Goal: Find specific page/section: Find specific page/section

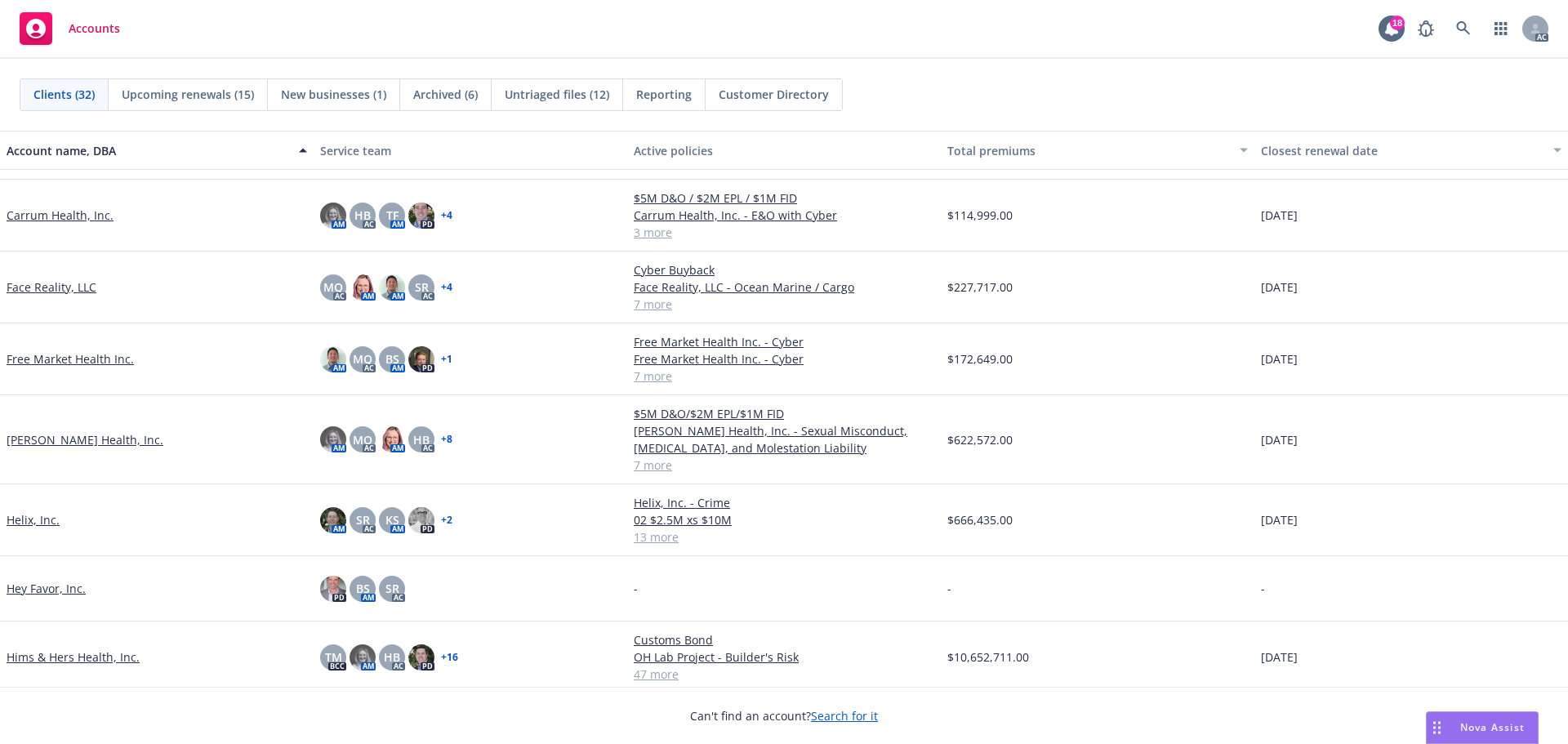
scroll to position [571, 0]
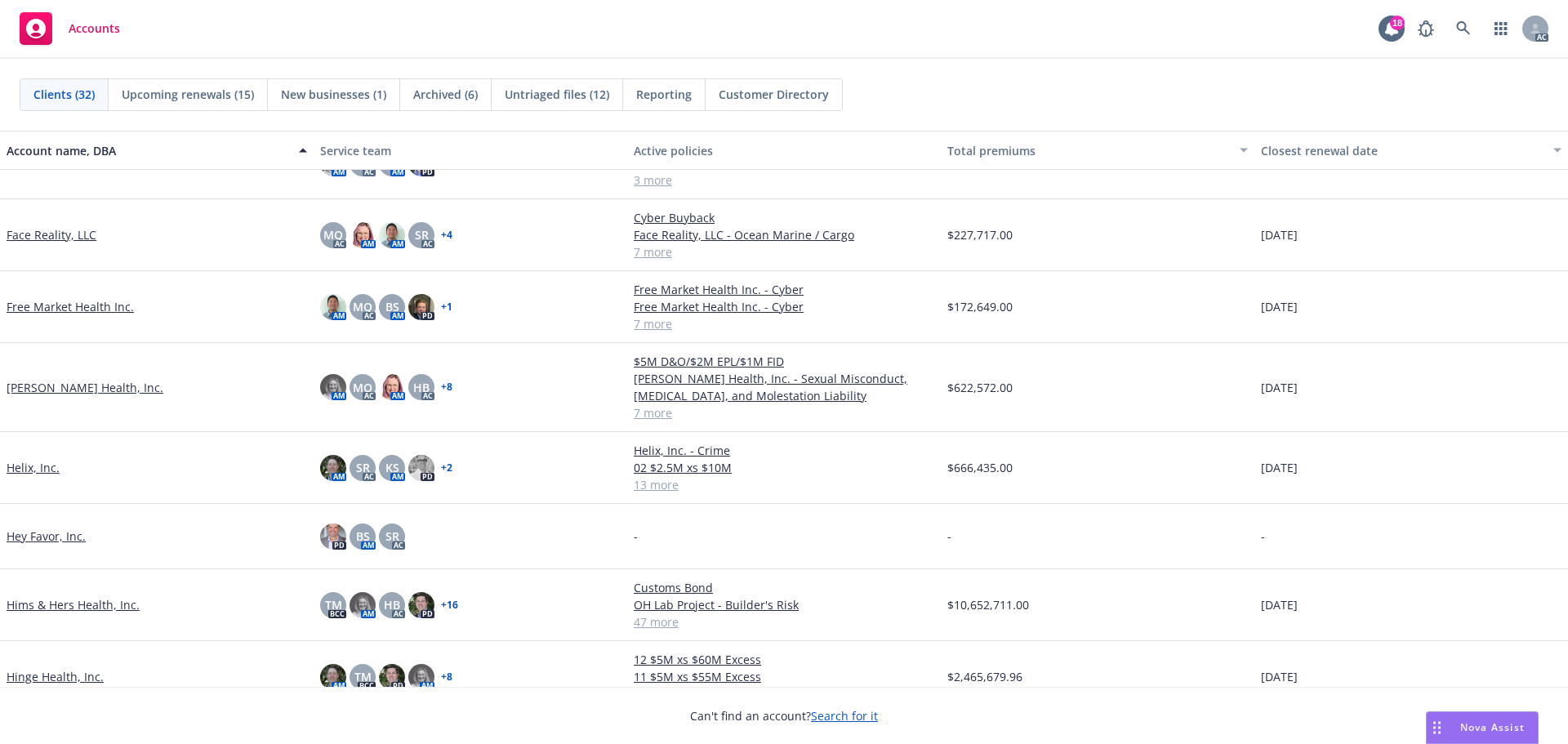
click at [19, 467] on link "Helix, Inc." at bounding box center [33, 467] width 53 height 17
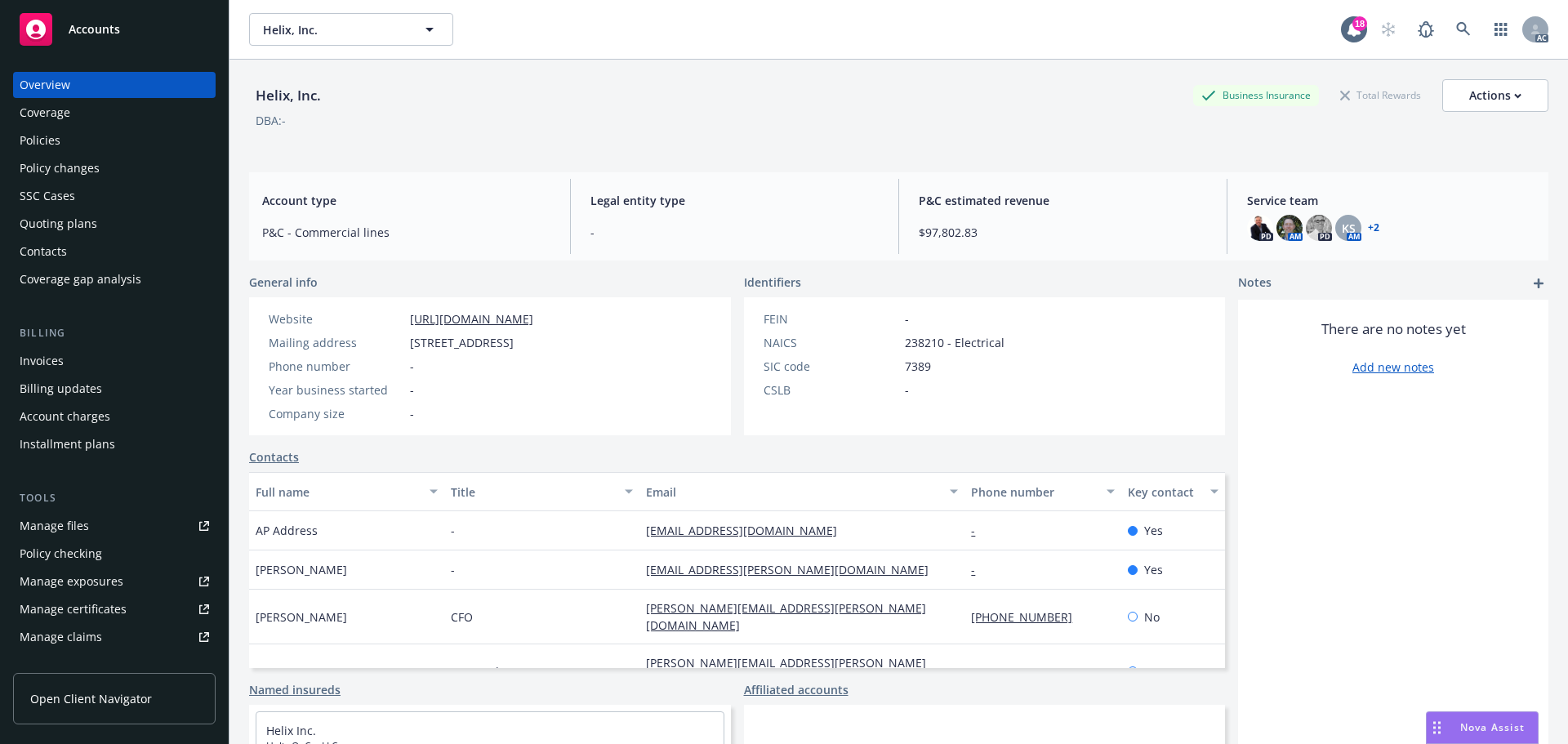
click at [53, 138] on div "Policies" at bounding box center [40, 140] width 41 height 26
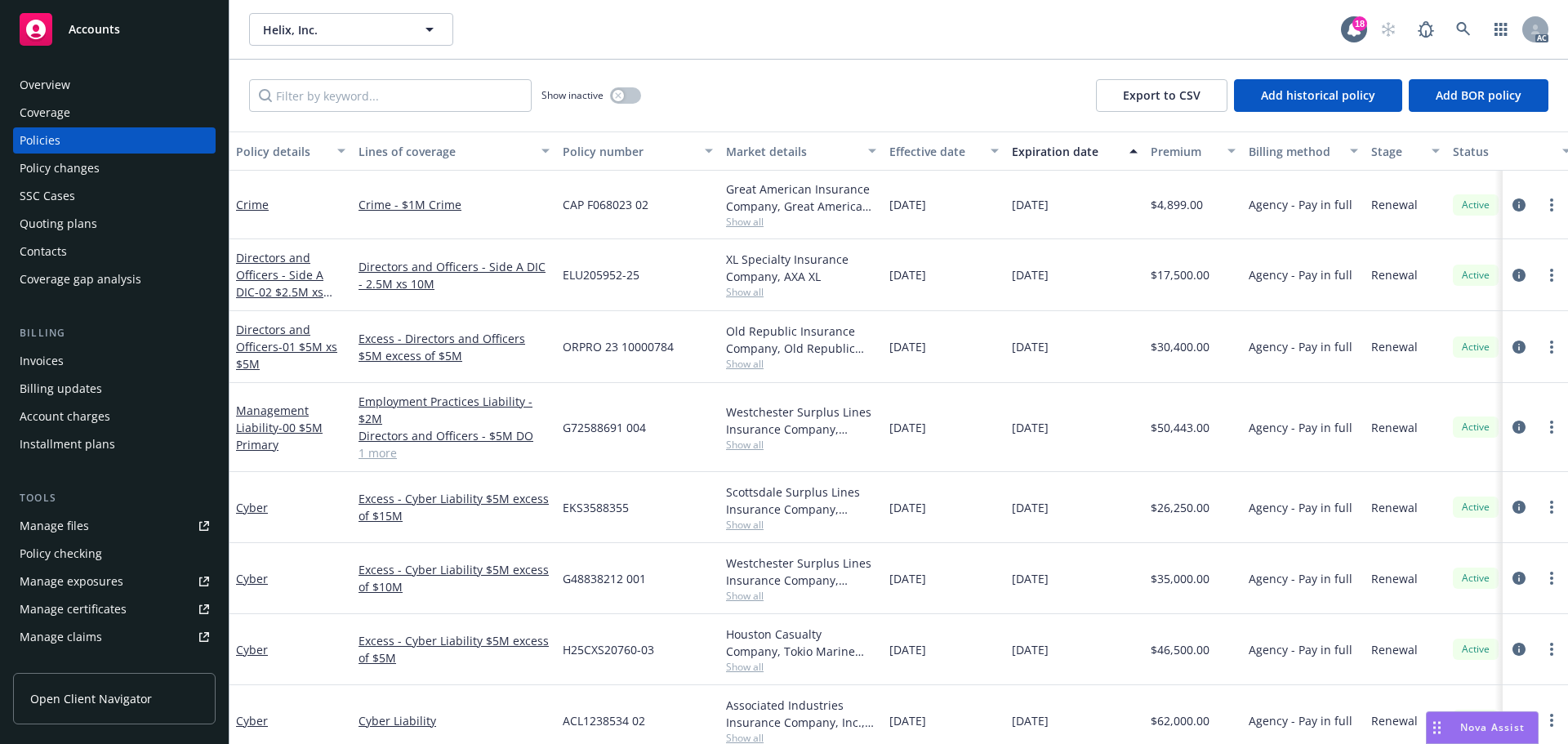
click at [51, 355] on div "Invoices" at bounding box center [41, 360] width 44 height 26
